Goal: Navigation & Orientation: Find specific page/section

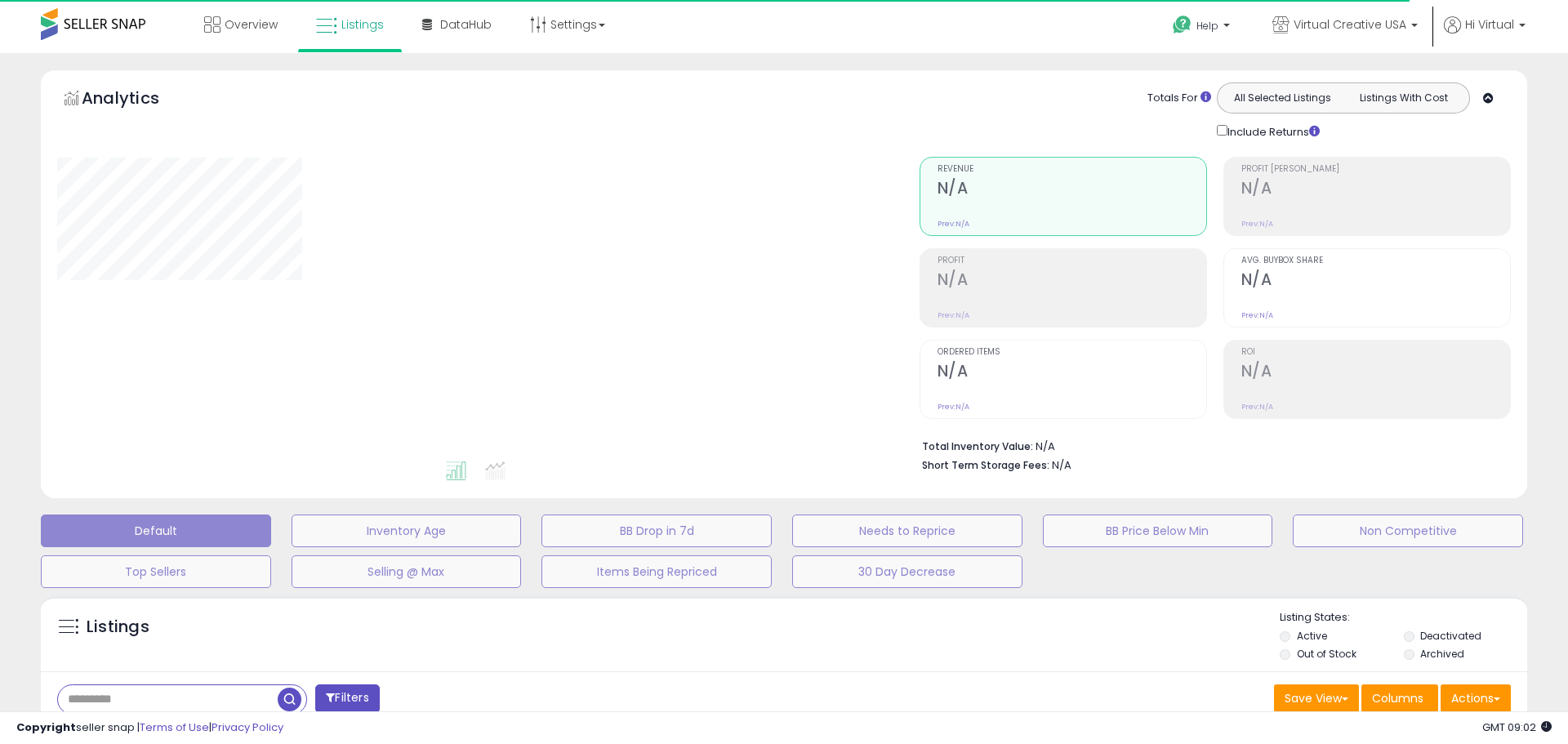
type input "**********"
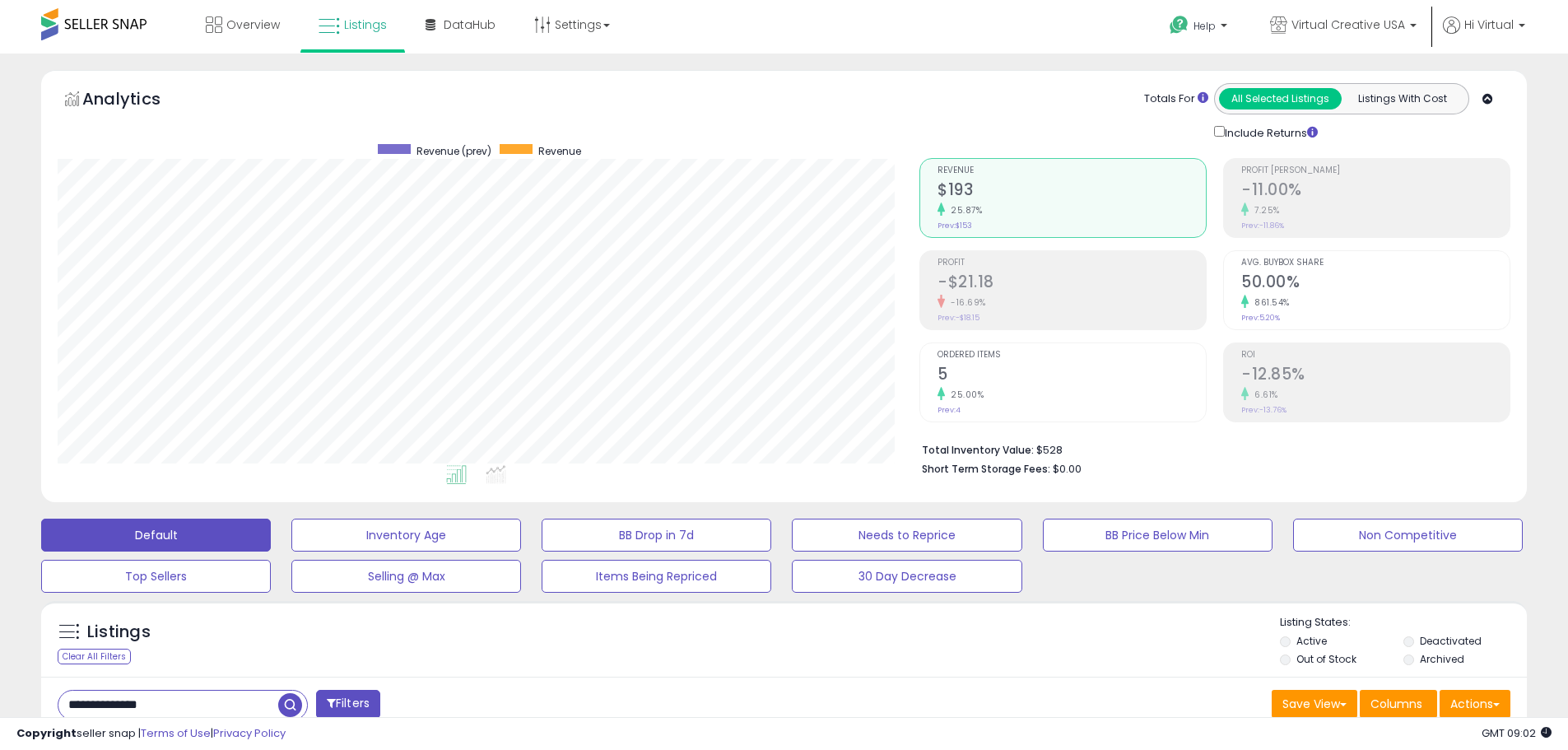
scroll to position [337, 862]
click at [242, 25] on span "Overview" at bounding box center [252, 25] width 53 height 17
